Goal: Navigation & Orientation: Find specific page/section

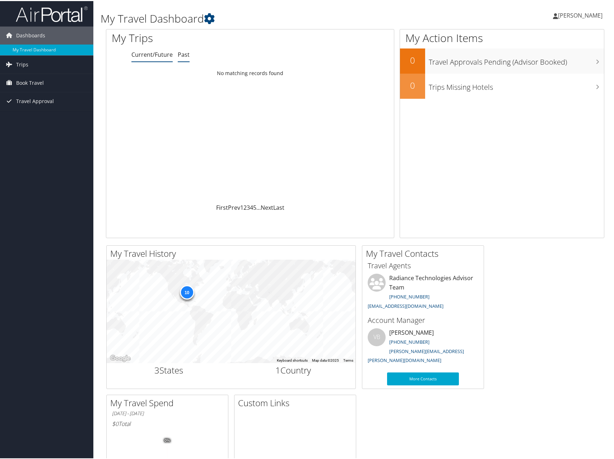
click at [185, 52] on link "Past" at bounding box center [184, 54] width 12 height 8
click at [166, 55] on link "Current/Future" at bounding box center [151, 54] width 41 height 8
click at [27, 65] on span "Trips" at bounding box center [22, 64] width 12 height 18
click at [32, 76] on link "Current/Future Trips" at bounding box center [46, 78] width 93 height 11
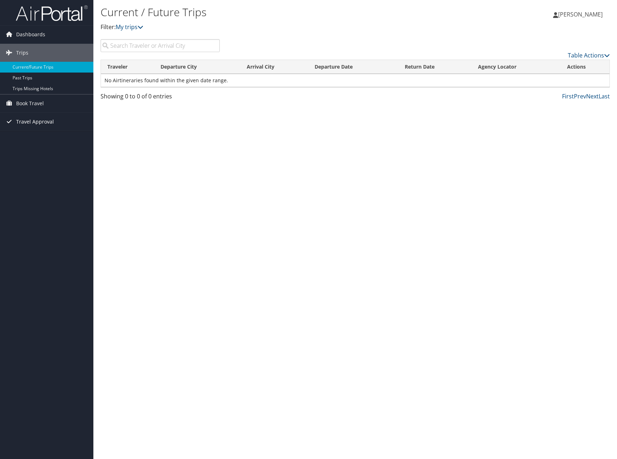
click at [30, 120] on span "Travel Approval" at bounding box center [35, 122] width 38 height 18
click at [34, 135] on link "Pending Trip Approvals" at bounding box center [46, 136] width 93 height 11
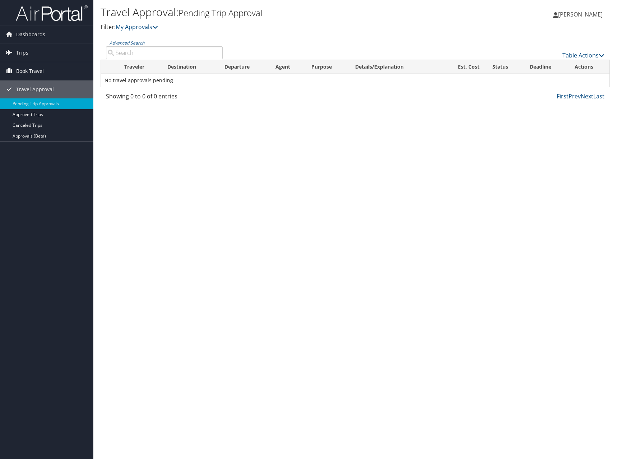
click at [44, 70] on link "Book Travel" at bounding box center [46, 71] width 93 height 18
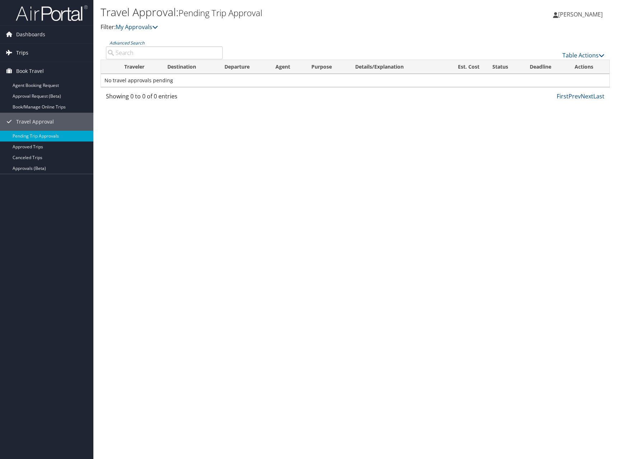
click at [36, 52] on link "Trips" at bounding box center [46, 53] width 93 height 18
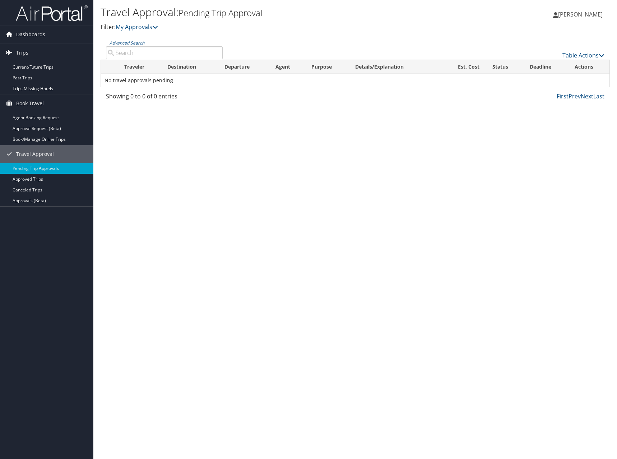
click at [41, 37] on span "Dashboards" at bounding box center [30, 34] width 29 height 18
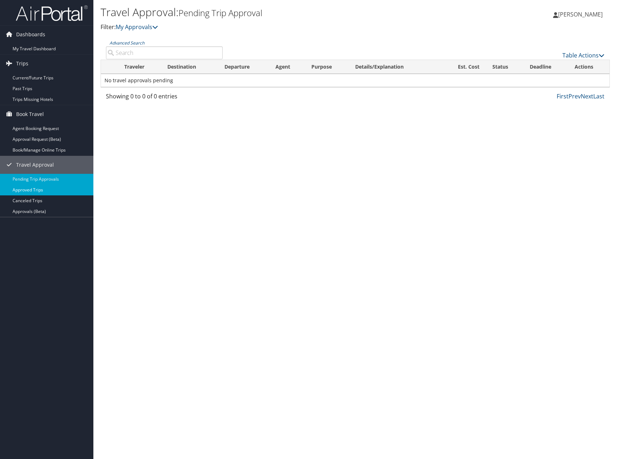
click at [41, 188] on link "Approved Trips" at bounding box center [46, 190] width 93 height 11
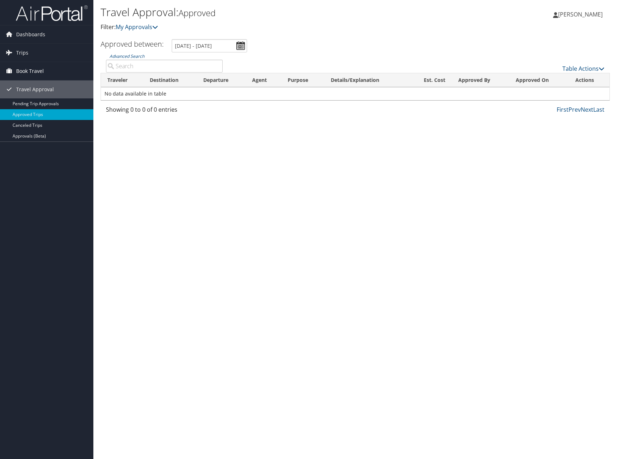
click at [59, 73] on link "Book Travel" at bounding box center [46, 71] width 93 height 18
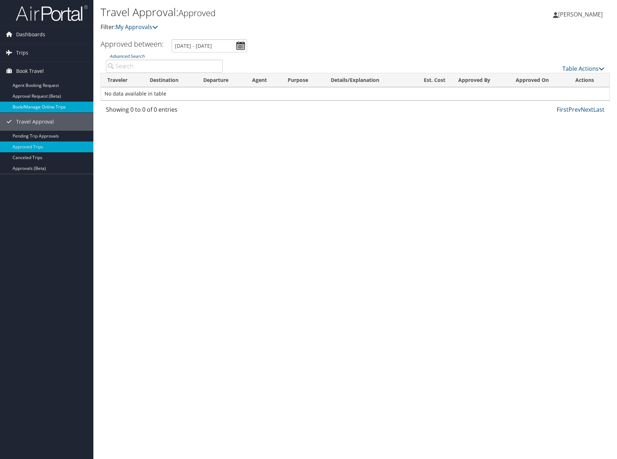
click at [61, 105] on link "Book/Manage Online Trips" at bounding box center [46, 107] width 93 height 11
